Goal: Find specific page/section: Find specific page/section

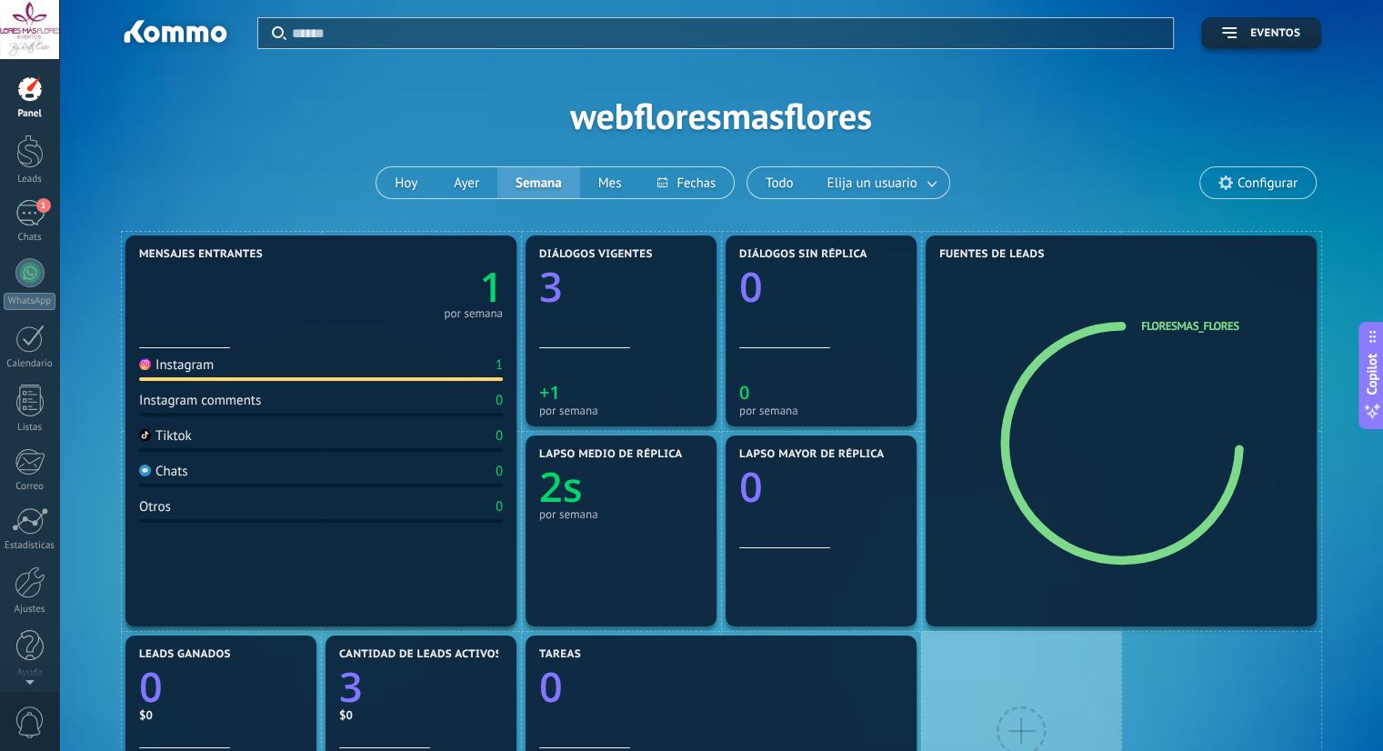
drag, startPoint x: 0, startPoint y: 0, endPoint x: 285, endPoint y: 400, distance: 491.0
click at [279, 447] on div "Tiktok 0" at bounding box center [321, 439] width 364 height 25
click at [263, 438] on div "Tiktok 0" at bounding box center [321, 439] width 364 height 25
click at [222, 486] on div "Chats 0" at bounding box center [321, 475] width 364 height 25
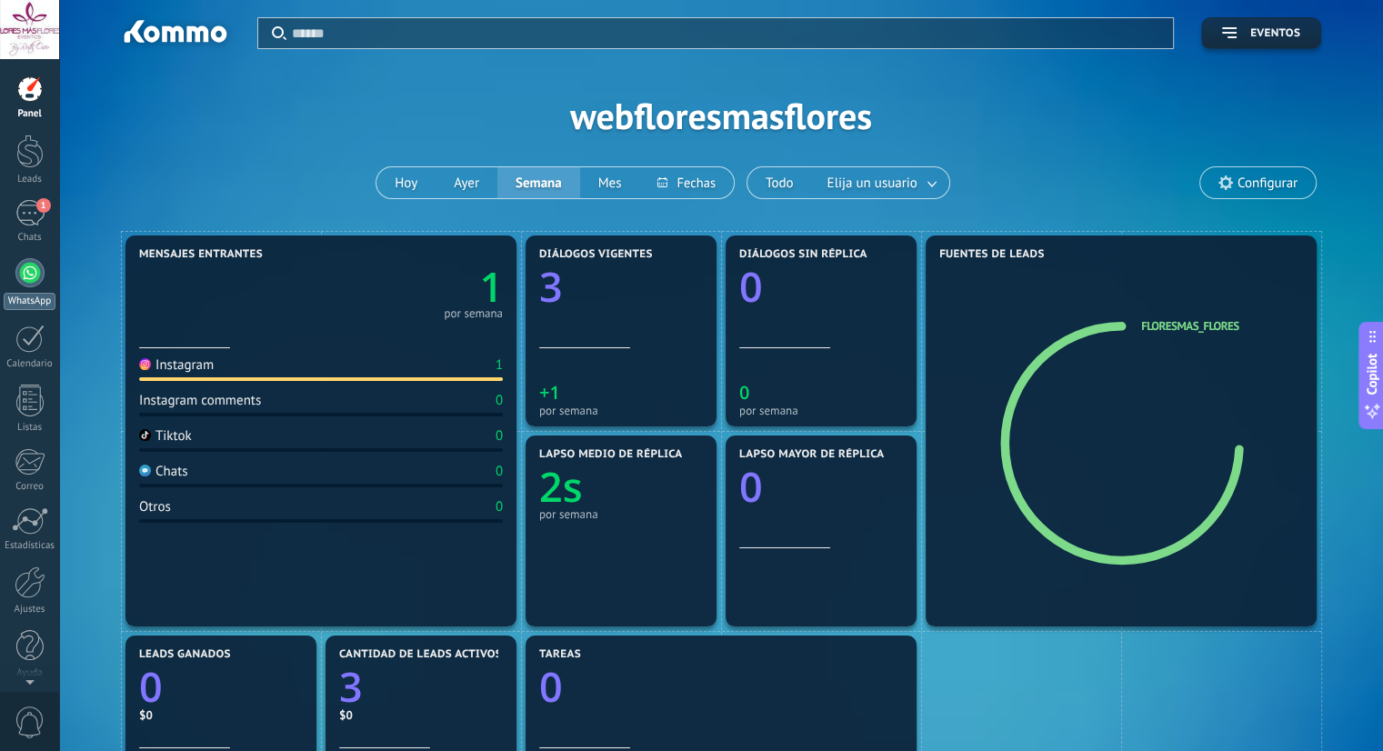
click at [31, 266] on div at bounding box center [29, 272] width 29 height 29
